Goal: Transaction & Acquisition: Purchase product/service

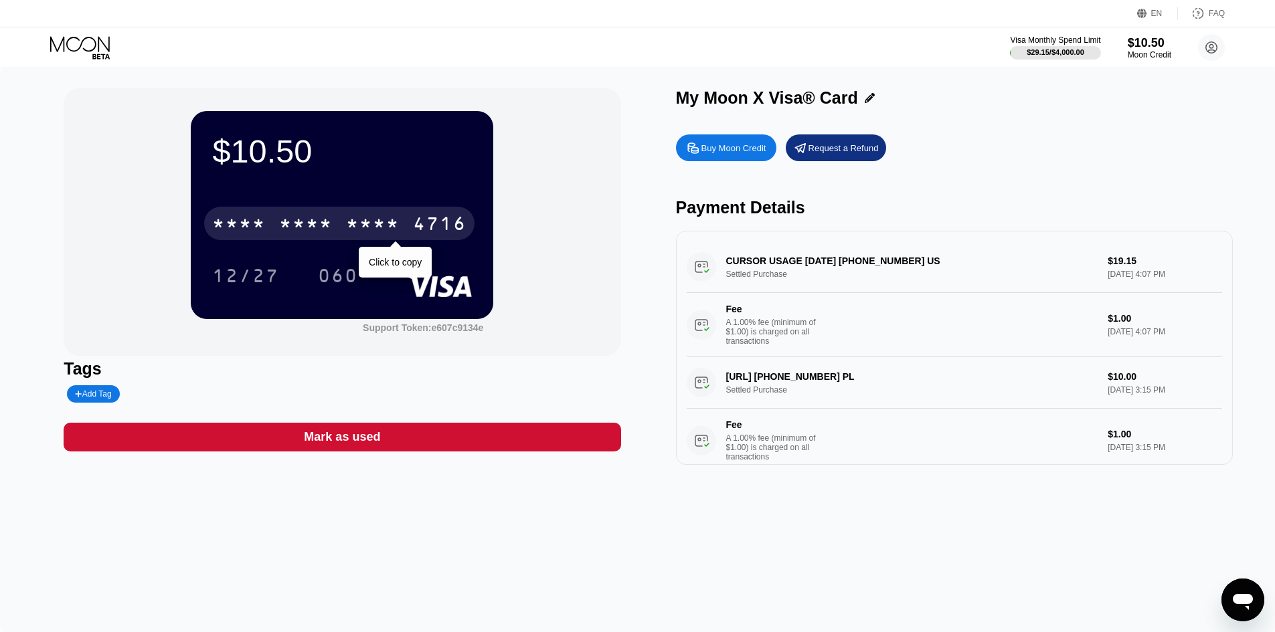
click at [434, 224] on div "4716" at bounding box center [440, 225] width 54 height 21
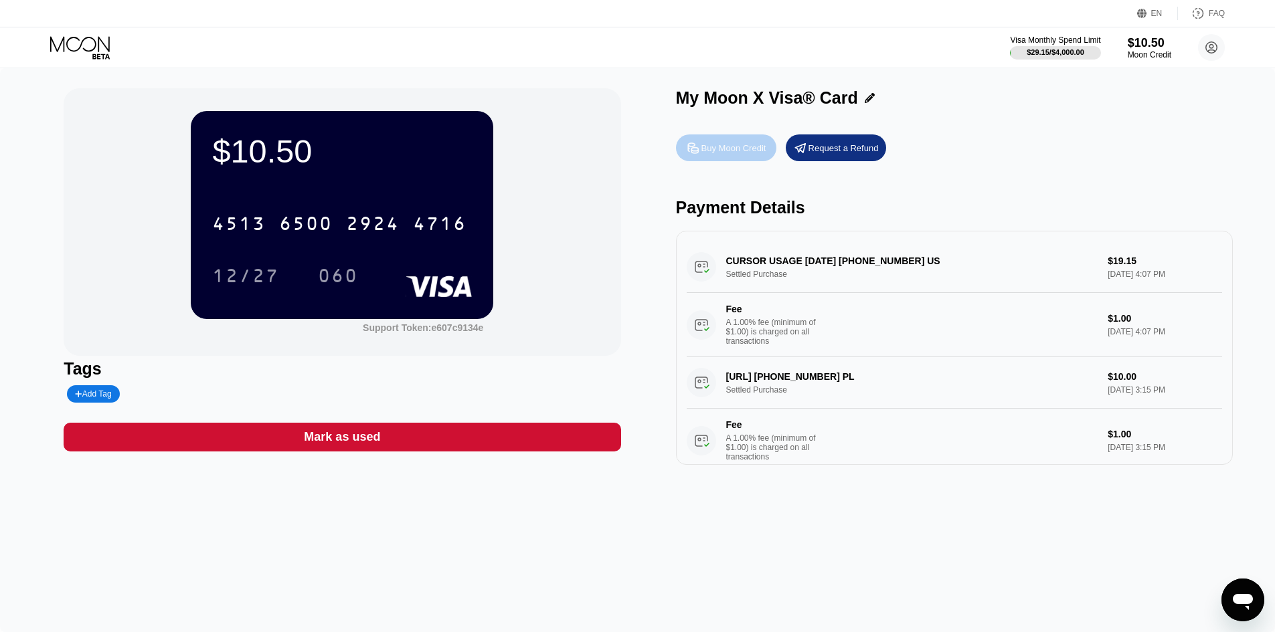
click at [753, 153] on div "Buy Moon Credit" at bounding box center [733, 148] width 65 height 11
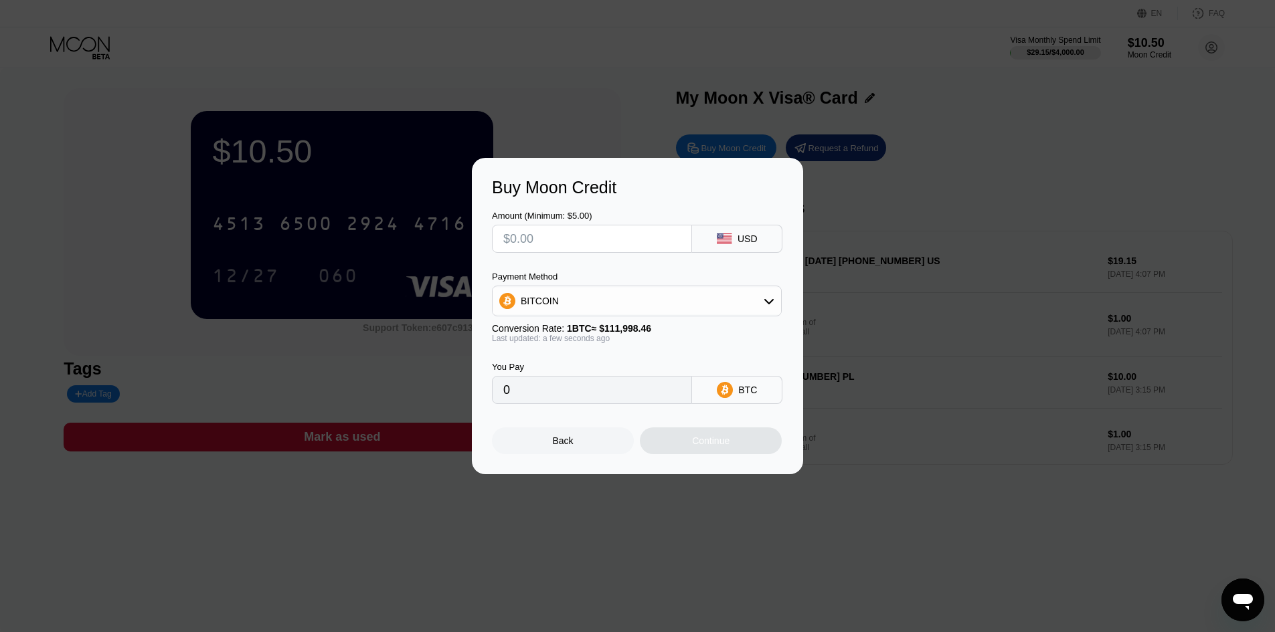
click at [581, 233] on input "text" at bounding box center [591, 238] width 177 height 27
type input "$30"
type input "0.00026787"
type input "$30"
click at [692, 292] on div "BITCOIN" at bounding box center [636, 301] width 288 height 27
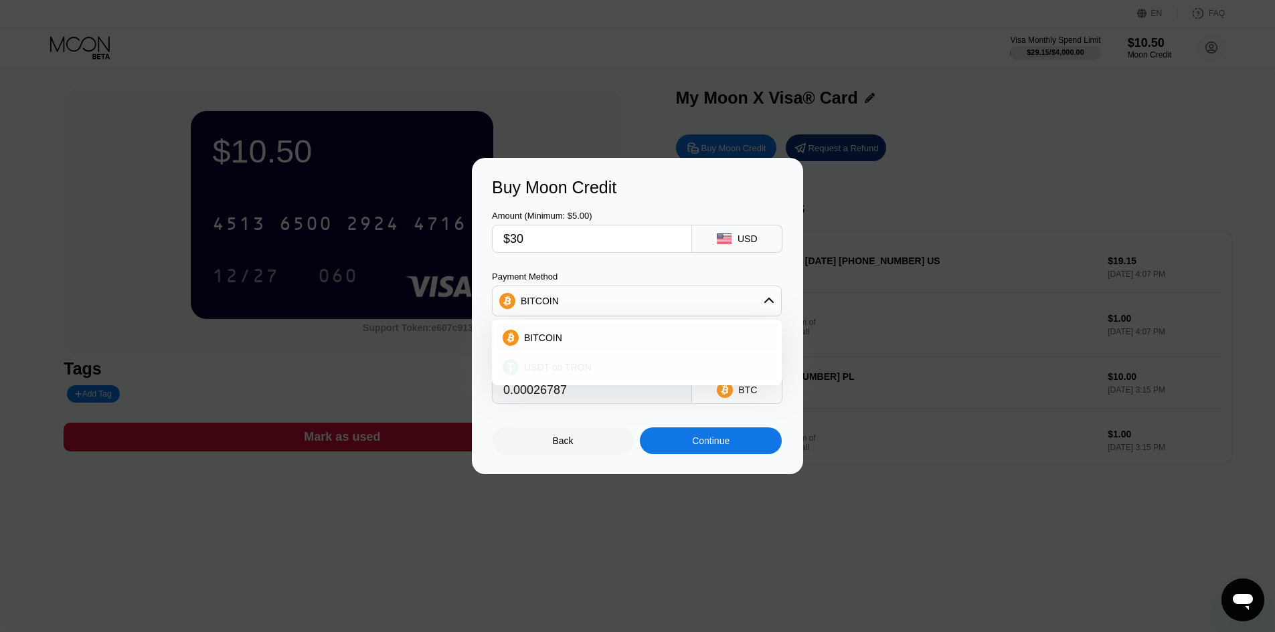
click at [579, 365] on span "USDT on TRON" at bounding box center [558, 367] width 68 height 11
type input "30.30"
click at [735, 445] on div "Continue" at bounding box center [711, 441] width 142 height 27
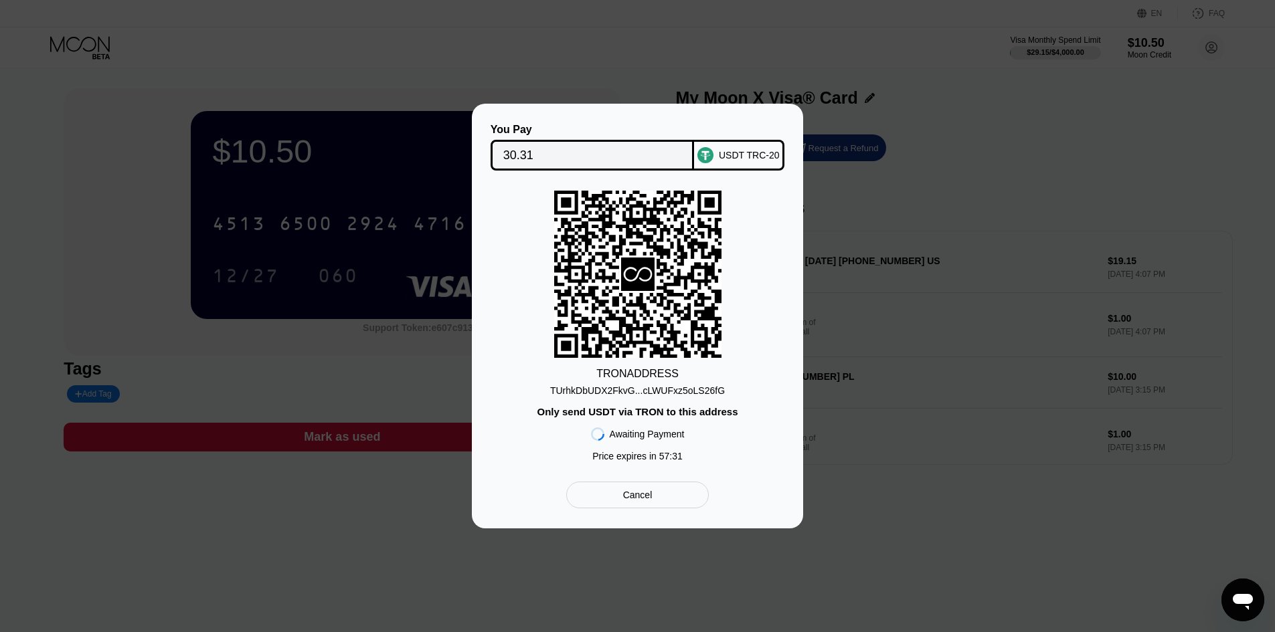
click at [668, 392] on div "TUrhkDbUDX2FkvG...cLWUFxz5oLS26fG" at bounding box center [637, 390] width 175 height 11
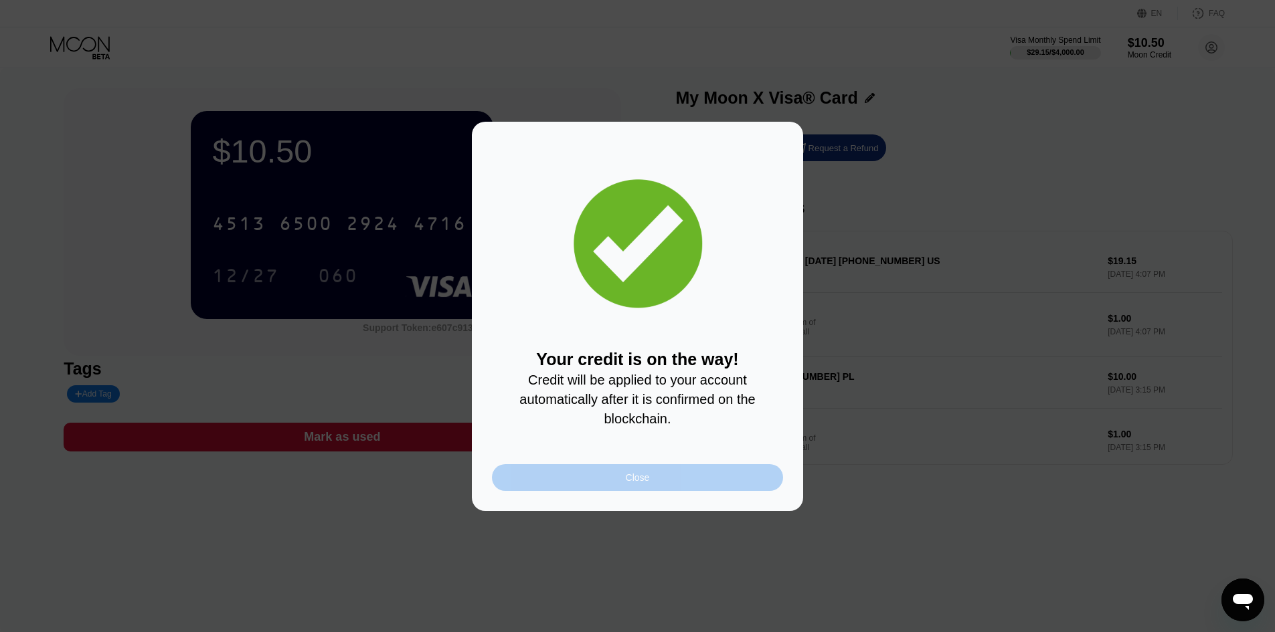
click at [631, 490] on div "Close" at bounding box center [637, 477] width 291 height 27
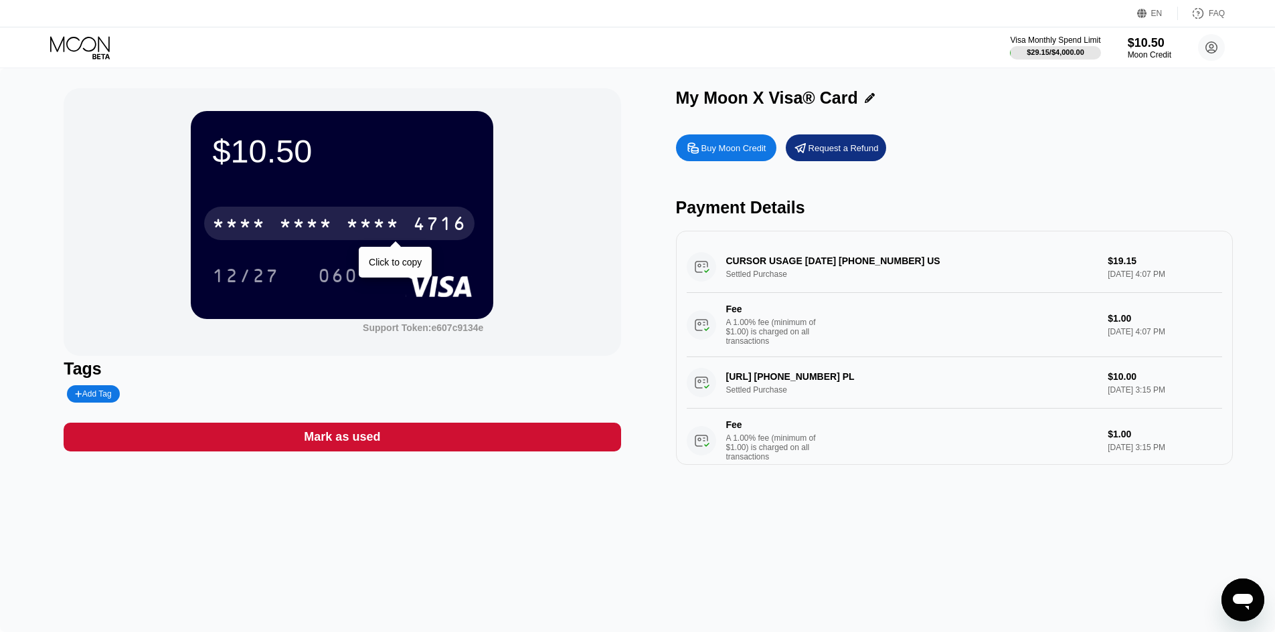
click at [431, 217] on div "4716" at bounding box center [440, 225] width 54 height 21
